Goal: Task Accomplishment & Management: Manage account settings

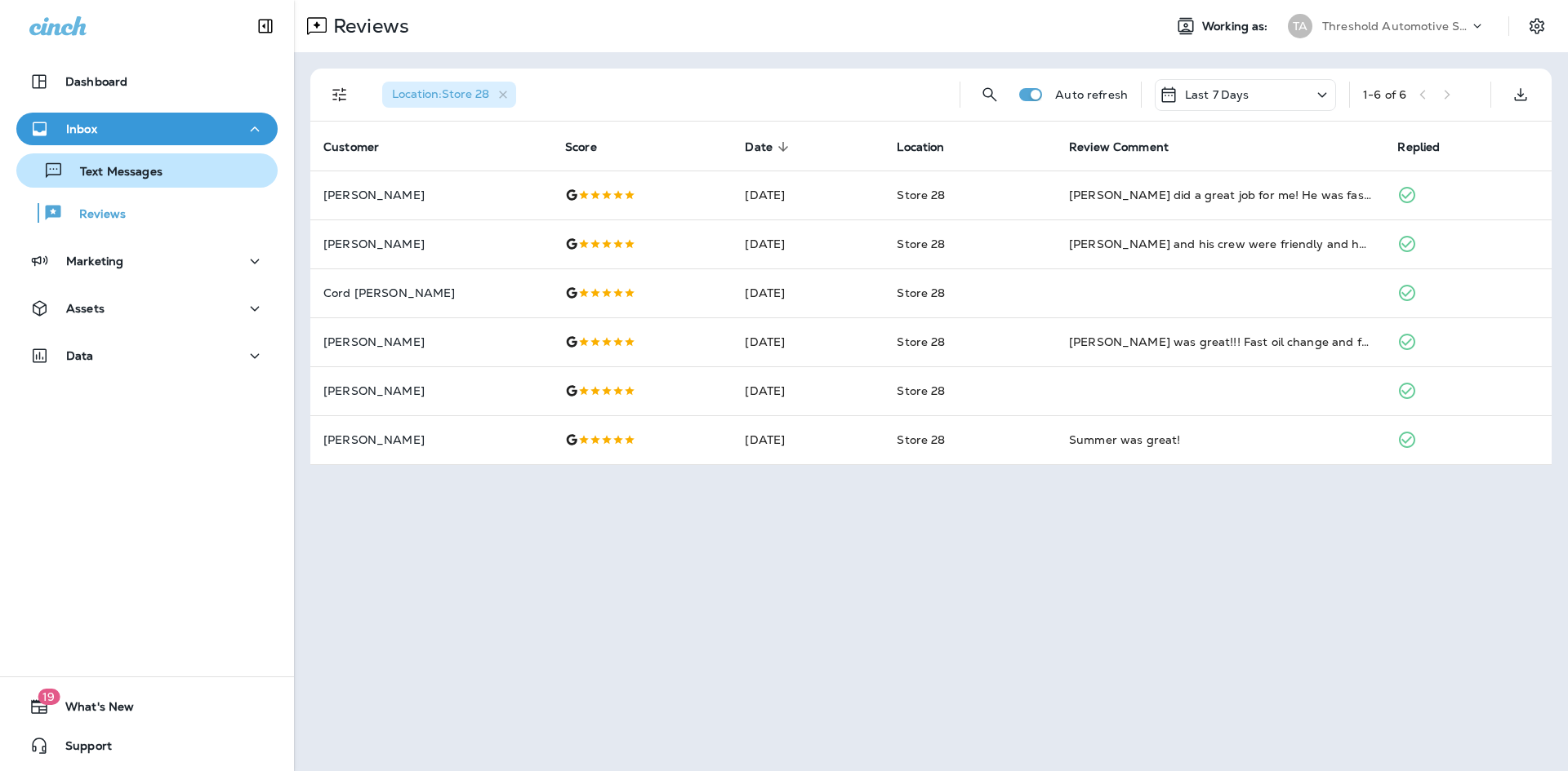
click at [136, 165] on p "Text Messages" at bounding box center [113, 172] width 98 height 15
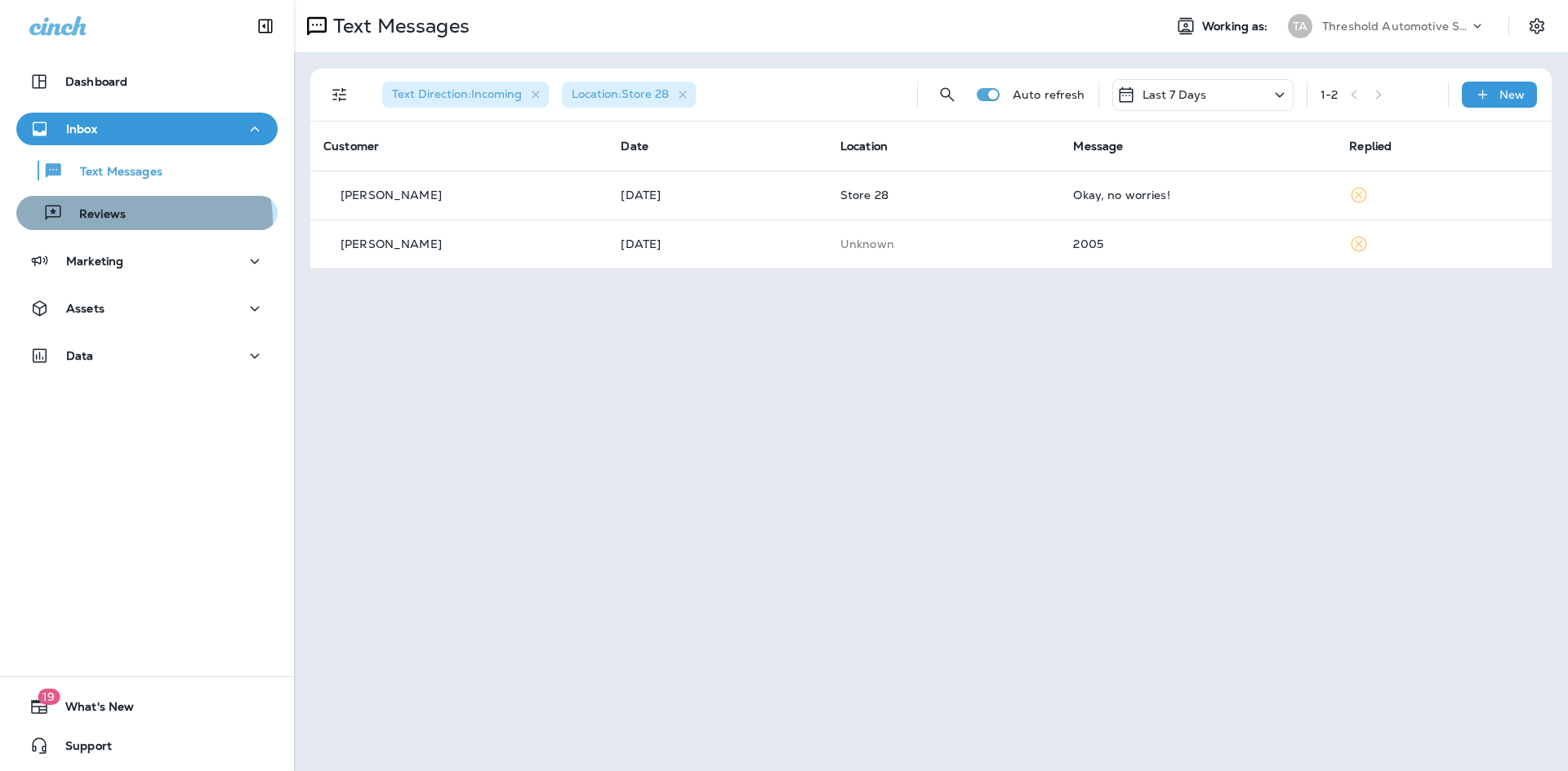
click at [143, 221] on div "Reviews" at bounding box center [147, 213] width 248 height 25
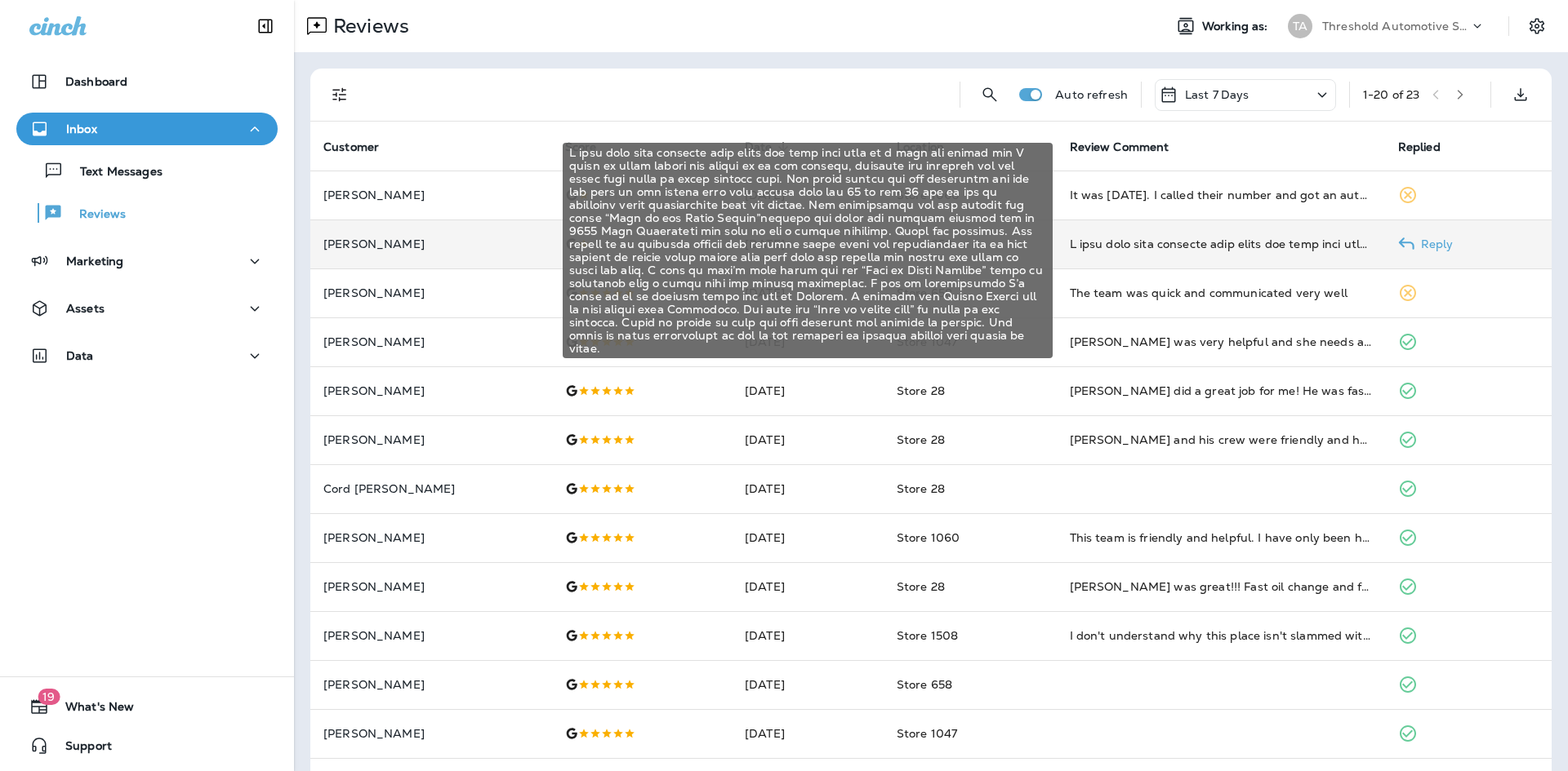
click at [1146, 244] on div "I have used this location many times and feel like they do a good job except no…" at bounding box center [1220, 243] width 302 height 16
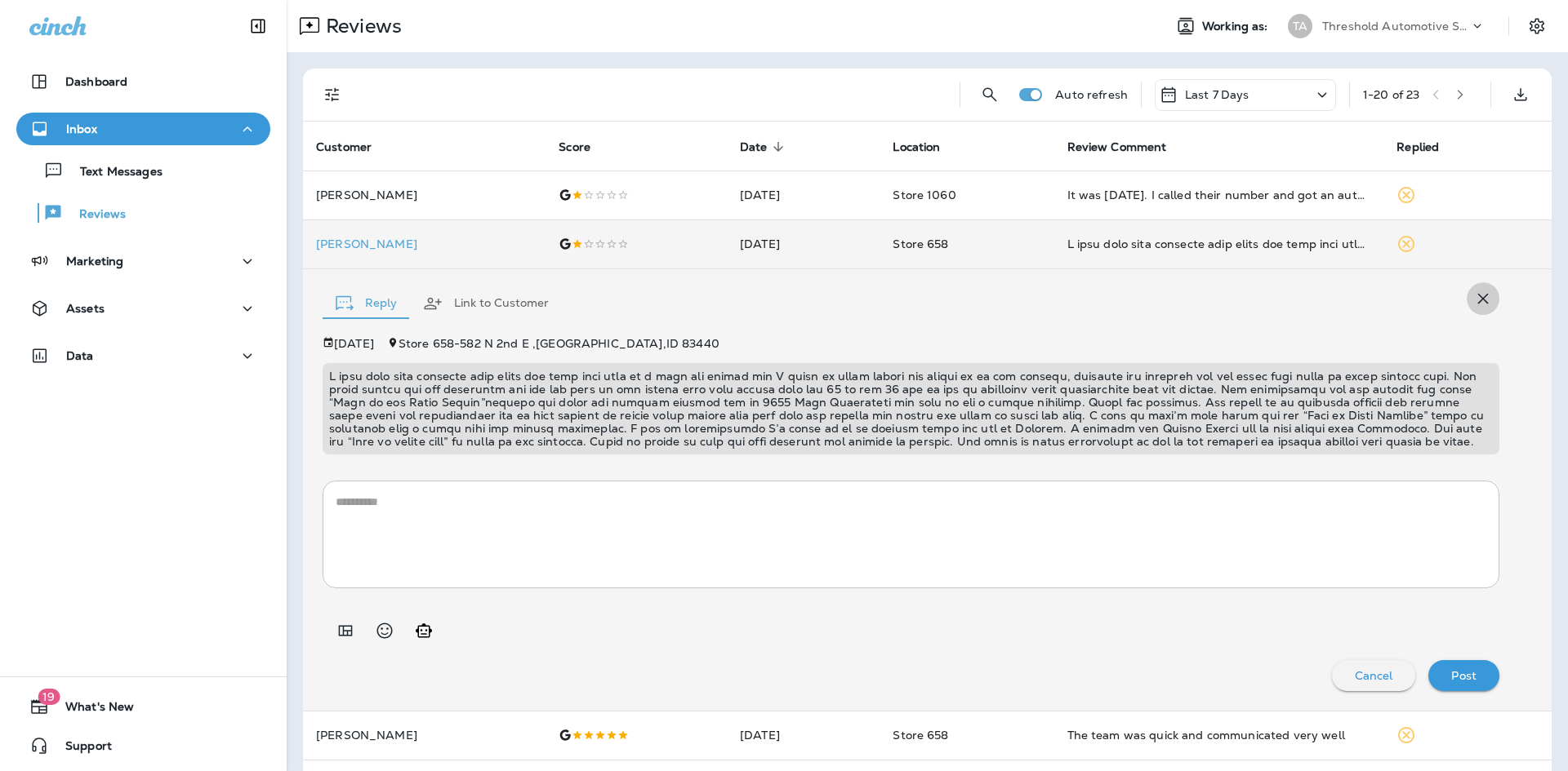
click at [1478, 300] on icon "button" at bounding box center [1483, 299] width 10 height 10
